Goal: Task Accomplishment & Management: Use online tool/utility

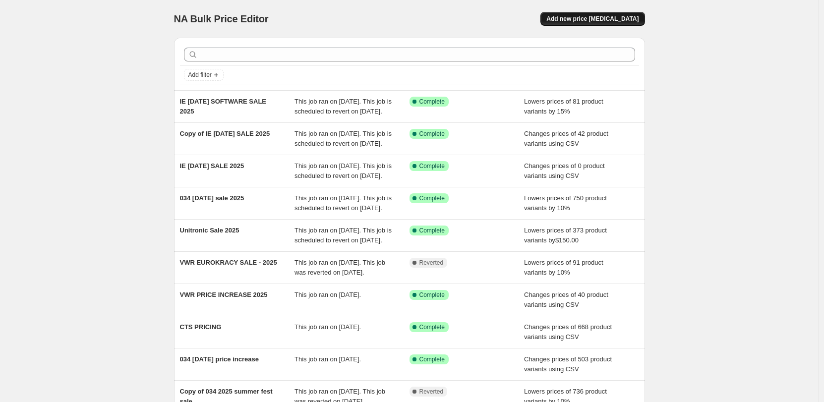
click at [613, 20] on span "Add new price [MEDICAL_DATA]" at bounding box center [592, 19] width 92 height 8
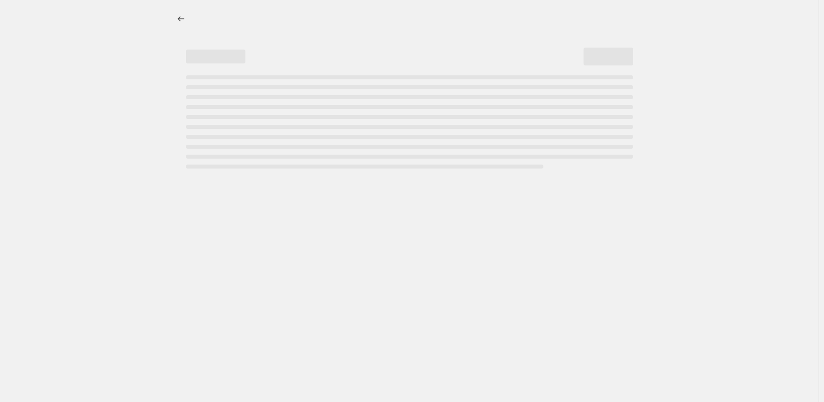
select select "percentage"
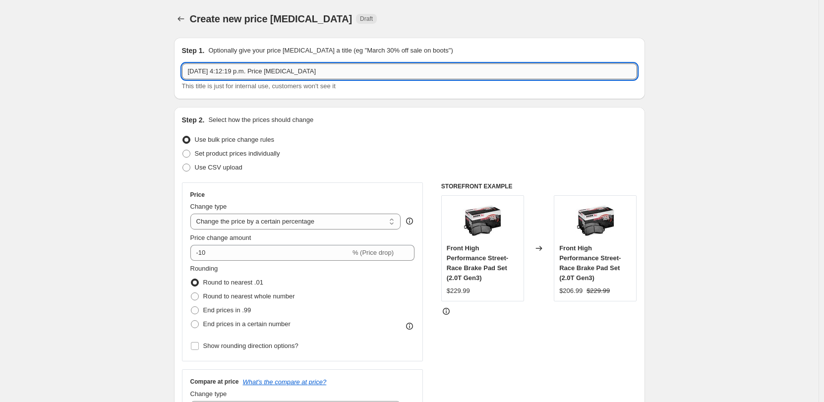
drag, startPoint x: 360, startPoint y: 68, endPoint x: 184, endPoint y: 66, distance: 176.5
click at [184, 66] on input "[DATE] 4:12:19 p.m. Price [MEDICAL_DATA]" at bounding box center [409, 71] width 455 height 16
click at [237, 169] on span "Use CSV upload" at bounding box center [219, 167] width 48 height 7
click at [183, 164] on input "Use CSV upload" at bounding box center [182, 164] width 0 height 0
radio input "true"
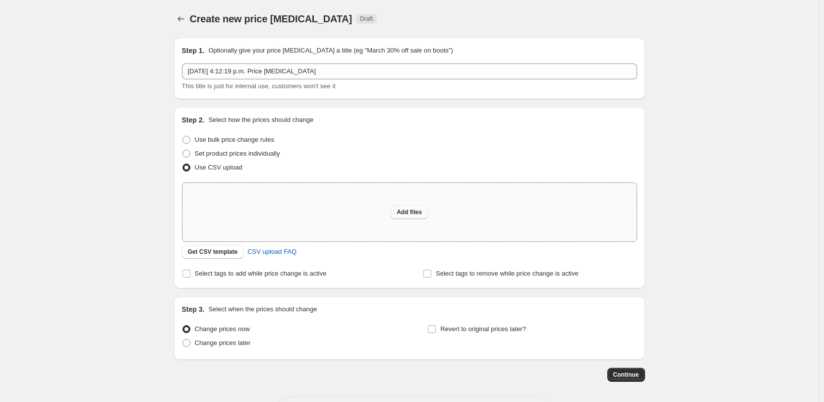
click at [418, 215] on span "Add files" at bounding box center [408, 212] width 25 height 8
type input "C:\fakepath\CTS_Pricing_Update_Aug_2025 - SALE.csv"
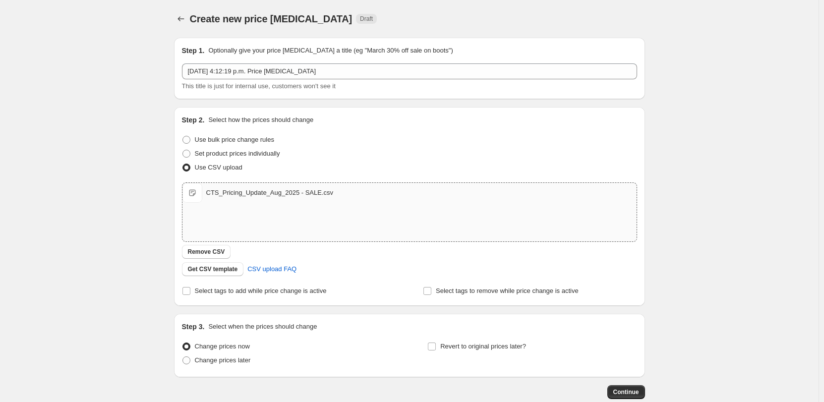
scroll to position [57, 0]
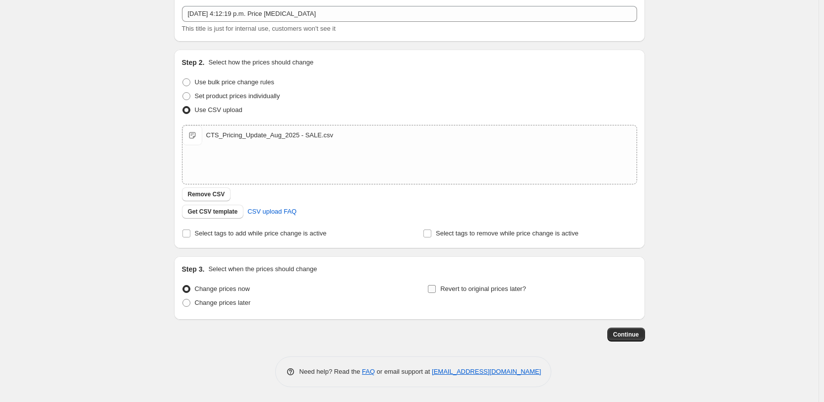
click at [470, 287] on span "Revert to original prices later?" at bounding box center [483, 288] width 86 height 7
click at [436, 287] on input "Revert to original prices later?" at bounding box center [432, 289] width 8 height 8
checkbox input "true"
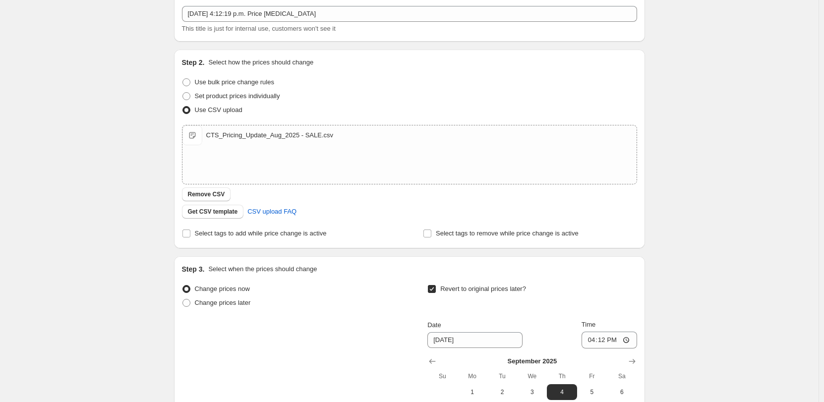
scroll to position [227, 0]
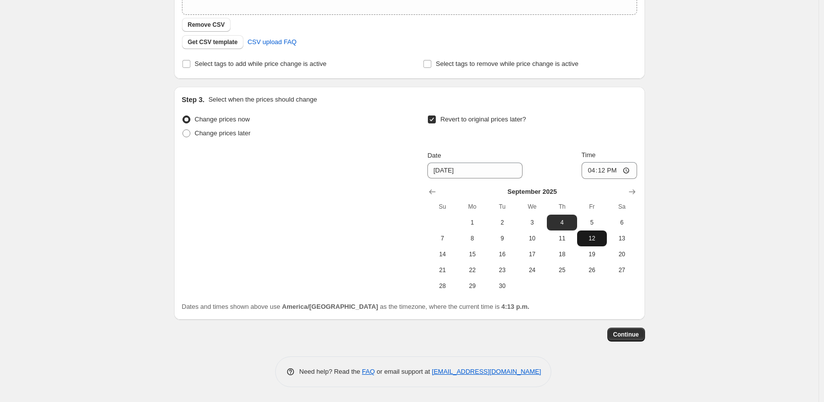
click at [602, 239] on span "12" at bounding box center [592, 238] width 22 height 8
click at [631, 171] on input "16:12" at bounding box center [609, 170] width 56 height 17
click at [739, 226] on div "Create new price [MEDICAL_DATA]. This page is ready Create new price [MEDICAL_D…" at bounding box center [409, 87] width 818 height 629
drag, startPoint x: 621, startPoint y: 243, endPoint x: 626, endPoint y: 238, distance: 7.7
click at [622, 243] on button "13" at bounding box center [622, 238] width 30 height 16
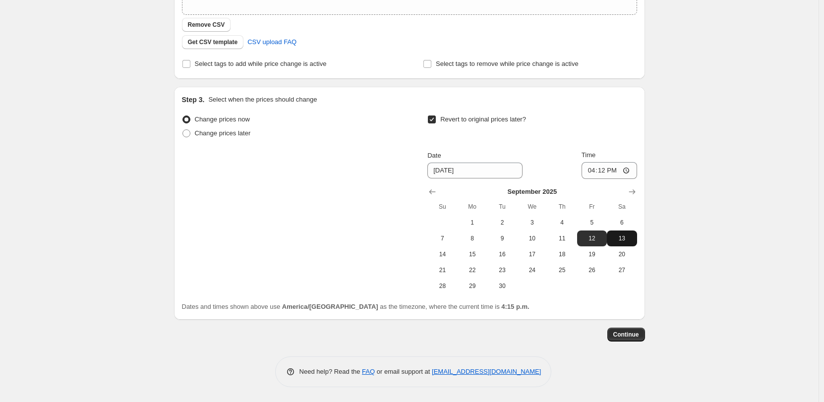
type input "[DATE]"
click at [634, 166] on input "16:12" at bounding box center [609, 170] width 56 height 17
click at [629, 170] on input "16:12" at bounding box center [609, 170] width 56 height 17
type input "04:12"
click at [726, 210] on div "Create new price [MEDICAL_DATA]. This page is ready Create new price [MEDICAL_D…" at bounding box center [409, 87] width 818 height 629
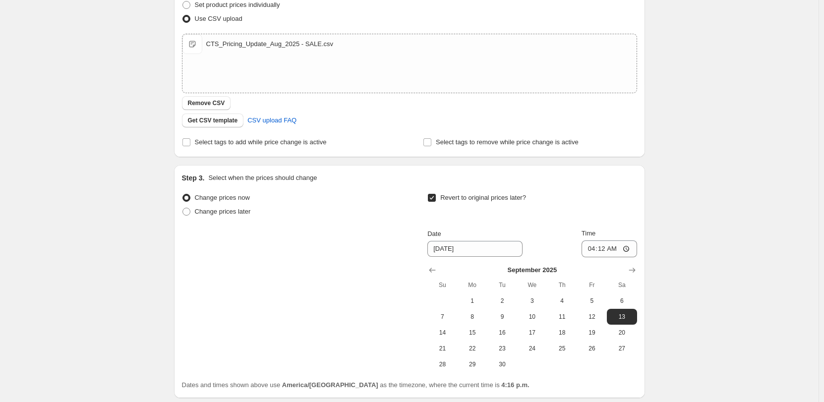
scroll to position [198, 0]
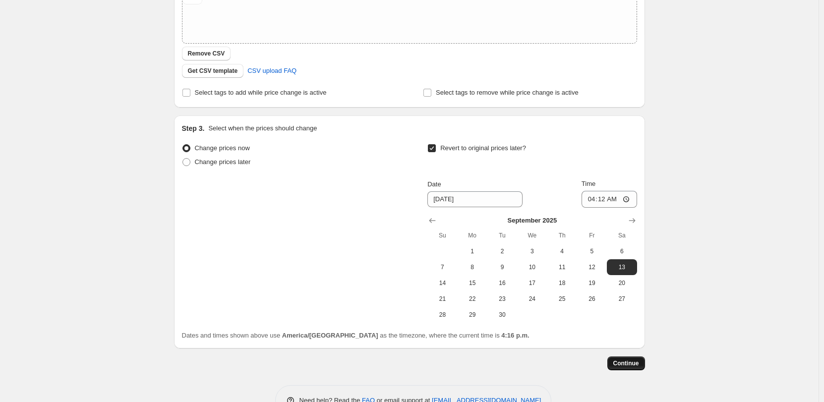
click at [619, 364] on span "Continue" at bounding box center [626, 363] width 26 height 8
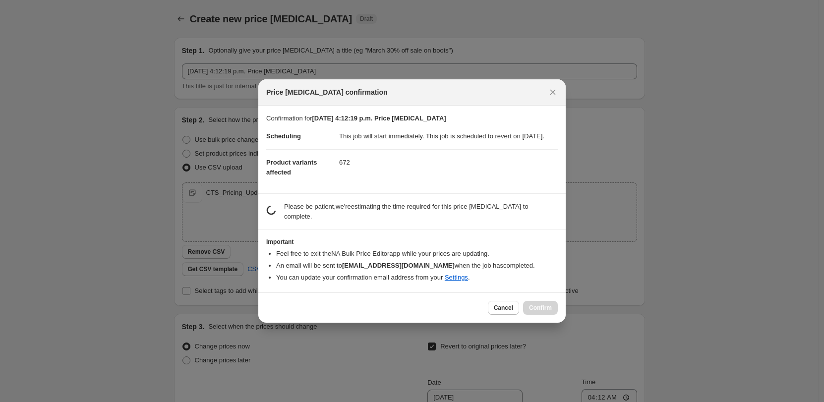
scroll to position [0, 0]
